Goal: Task Accomplishment & Management: Use online tool/utility

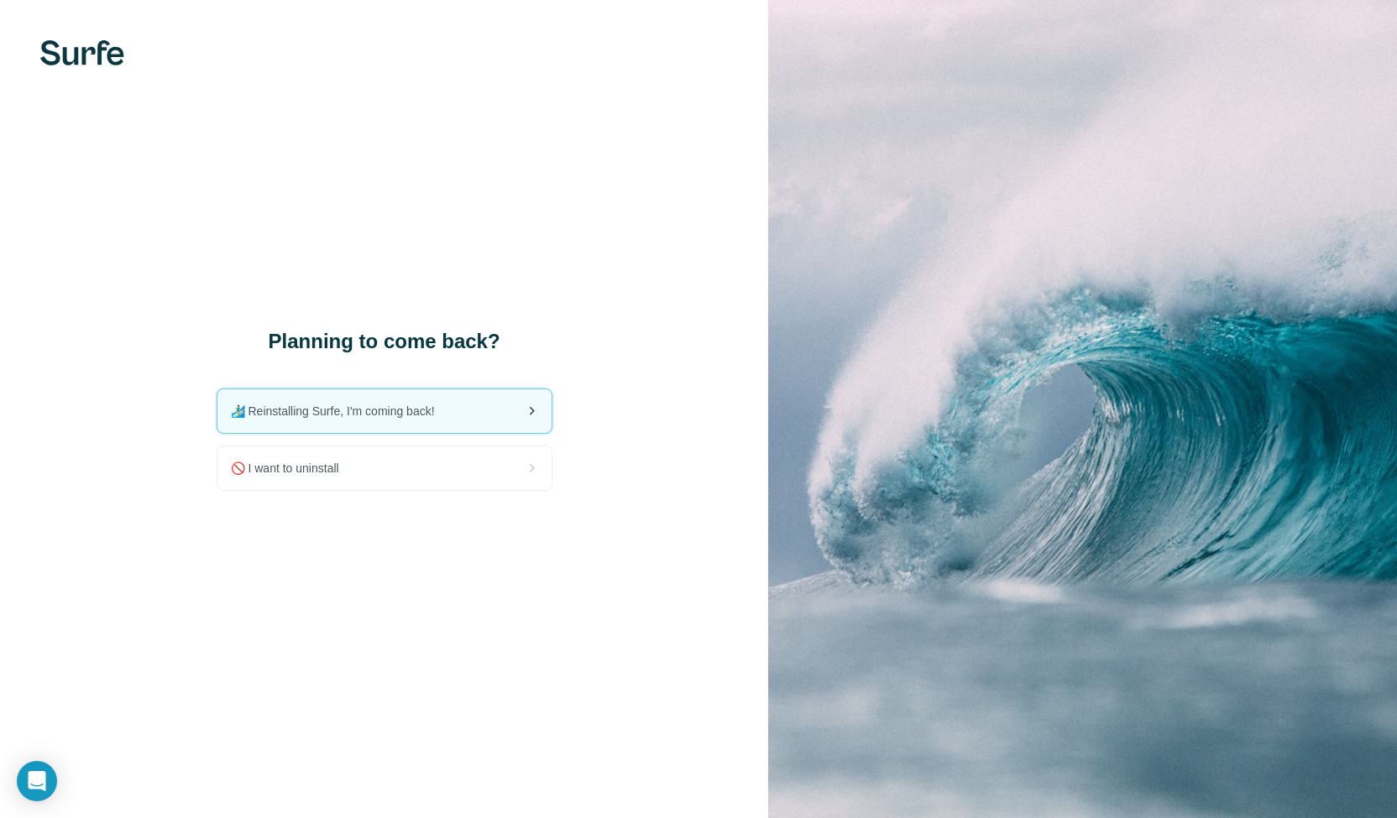
click at [389, 409] on span "🏄🏻‍♂️ Reinstalling Surfe, I'm coming back!" at bounding box center [339, 411] width 217 height 17
